Goal: Find specific page/section: Find specific page/section

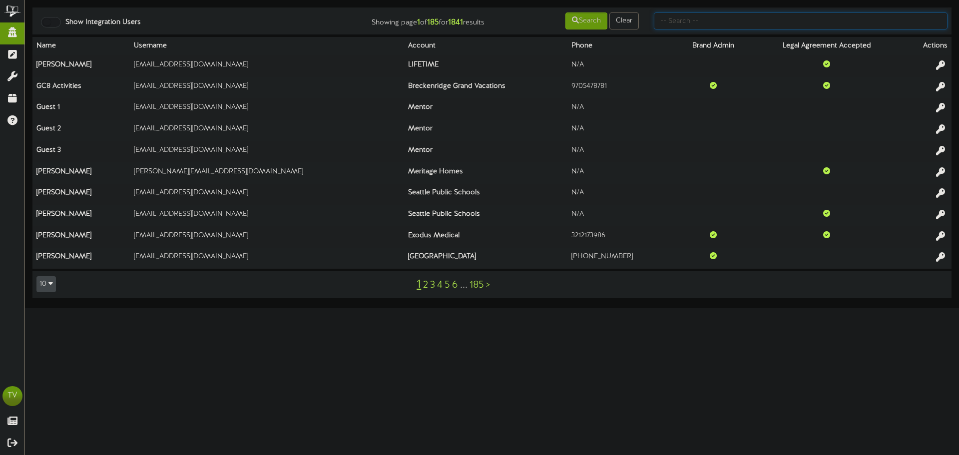
click at [731, 24] on input "text" at bounding box center [801, 20] width 294 height 17
type input "gentry"
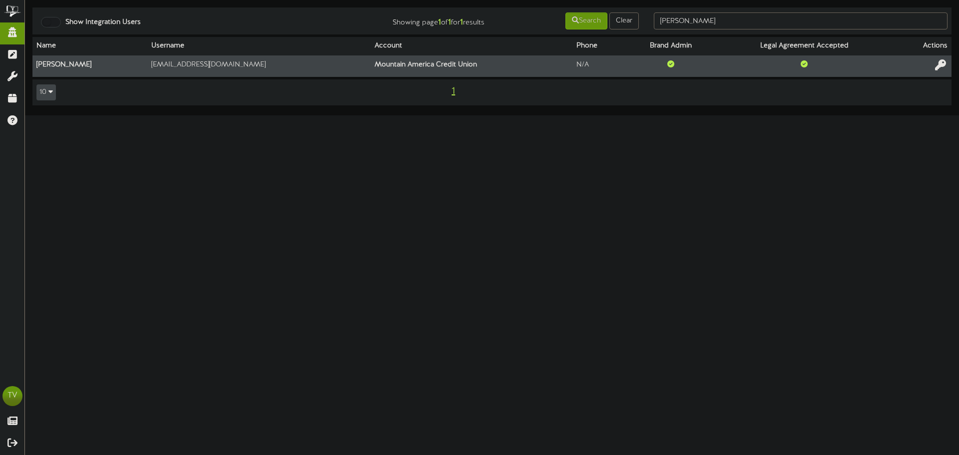
click at [942, 64] on icon at bounding box center [940, 64] width 11 height 11
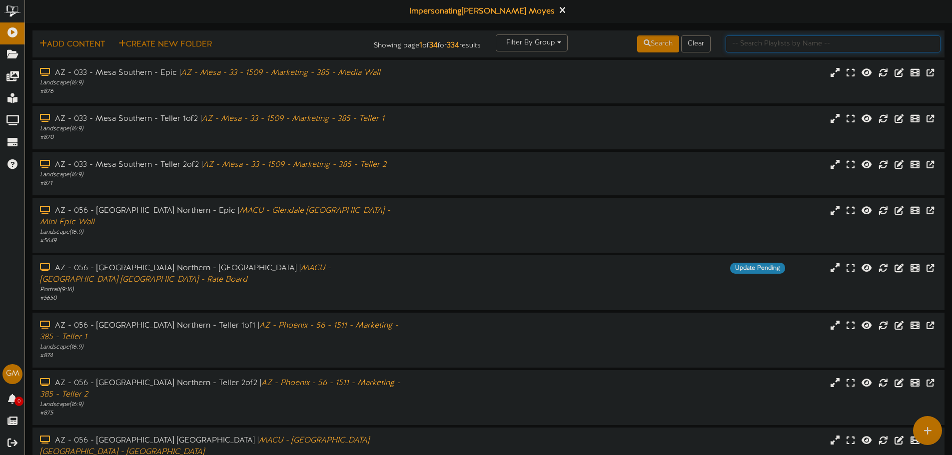
click at [747, 49] on input "text" at bounding box center [832, 43] width 215 height 17
type input "vegas"
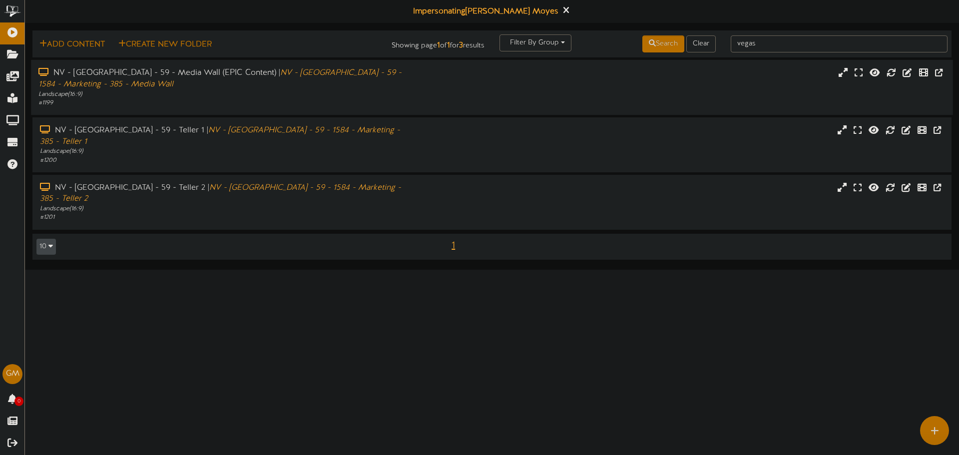
click at [316, 101] on div "# 1199" at bounding box center [222, 103] width 369 height 8
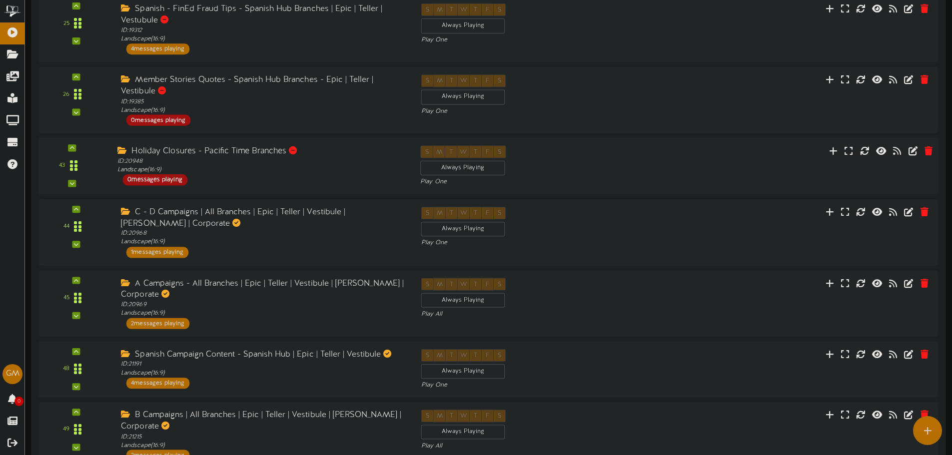
scroll to position [500, 0]
